Goal: Task Accomplishment & Management: Manage account settings

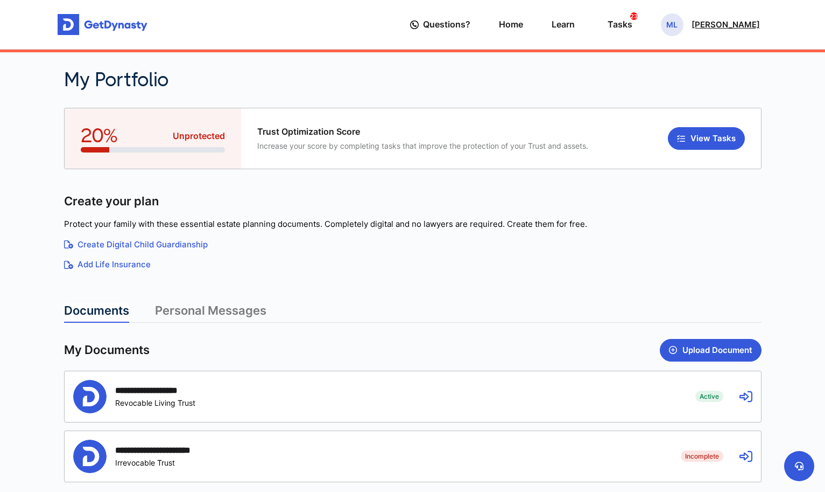
click at [735, 30] on div "ML [PERSON_NAME]" at bounding box center [710, 24] width 99 height 23
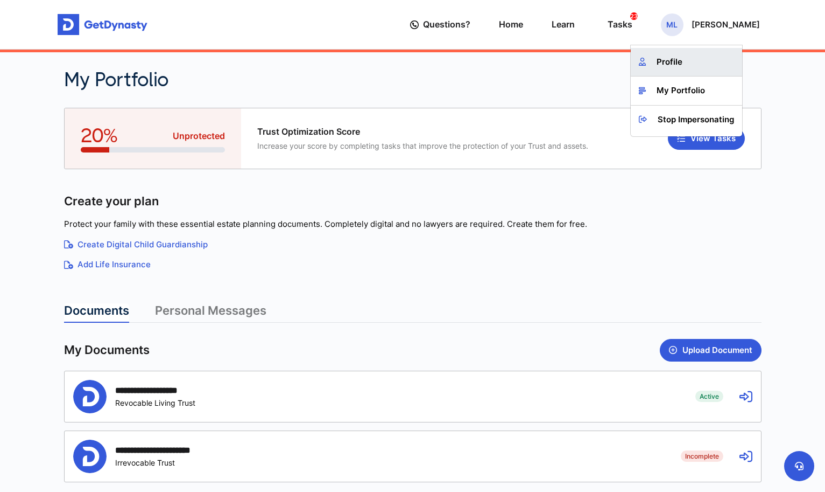
click at [697, 70] on link "Profile" at bounding box center [686, 62] width 111 height 29
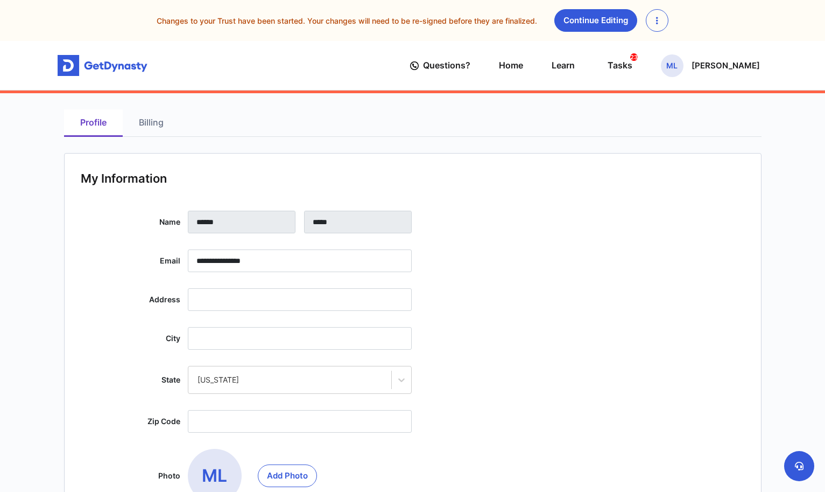
click at [152, 126] on link "Billing" at bounding box center [151, 122] width 57 height 27
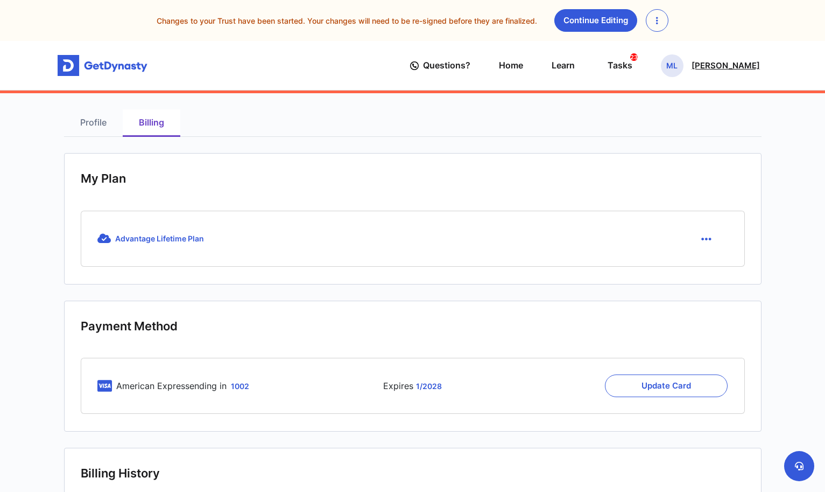
click at [722, 73] on div "ML [PERSON_NAME]" at bounding box center [710, 65] width 99 height 23
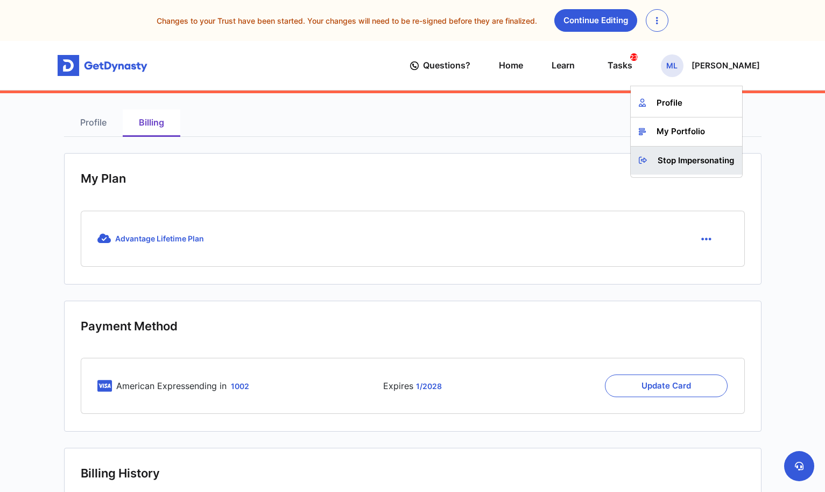
click at [699, 164] on link "Stop Impersonating" at bounding box center [686, 160] width 111 height 29
